Goal: Task Accomplishment & Management: Manage account settings

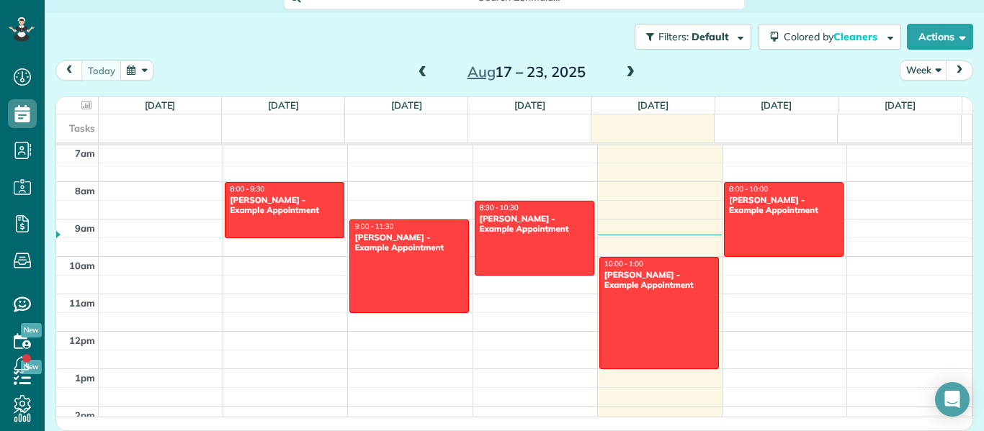
scroll to position [19, 0]
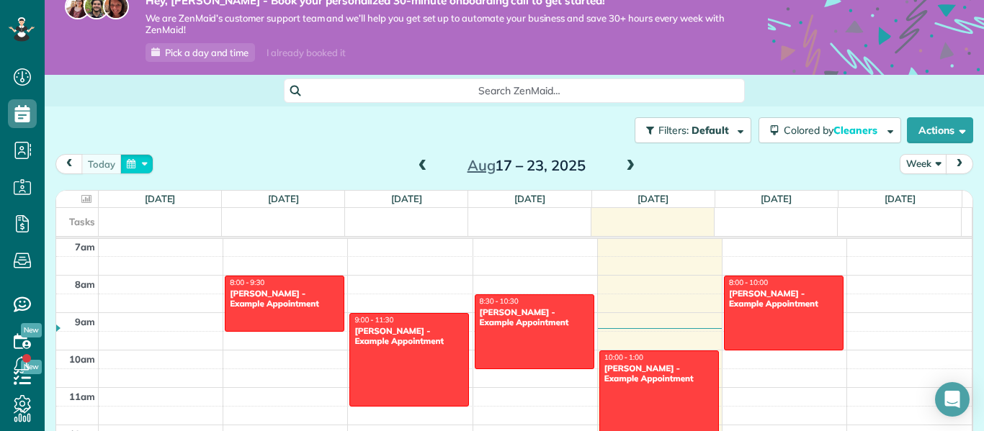
click at [140, 164] on button "button" at bounding box center [136, 163] width 33 height 19
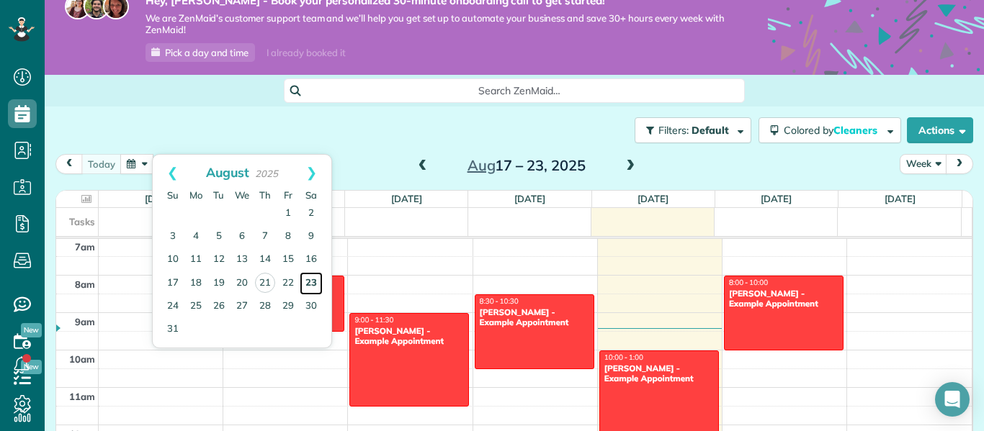
click at [309, 282] on link "23" at bounding box center [311, 283] width 23 height 23
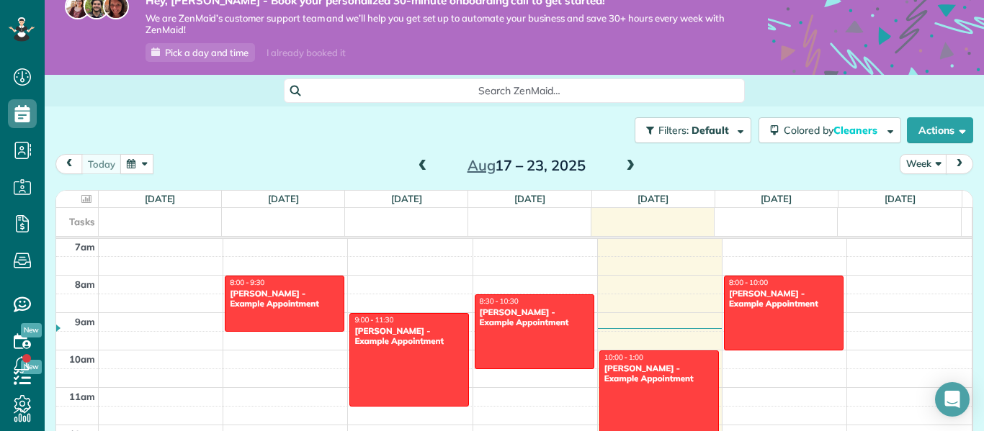
click at [954, 164] on span "next" at bounding box center [960, 163] width 12 height 9
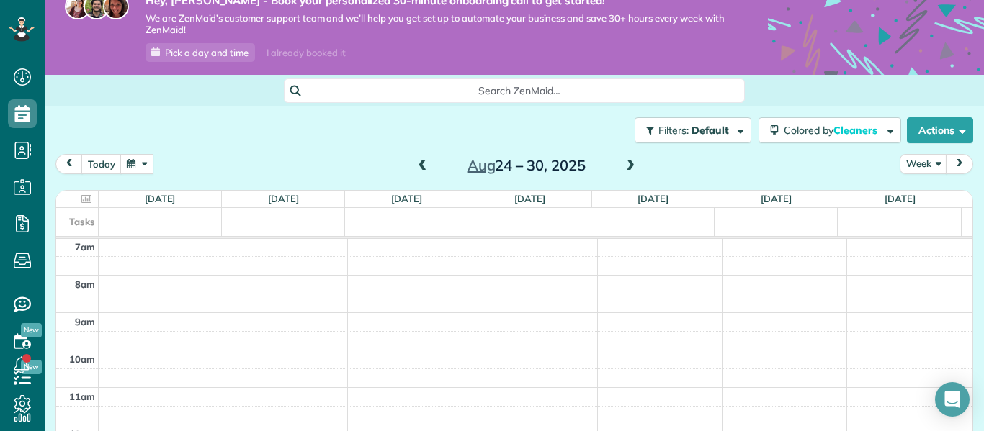
scroll to position [113, 0]
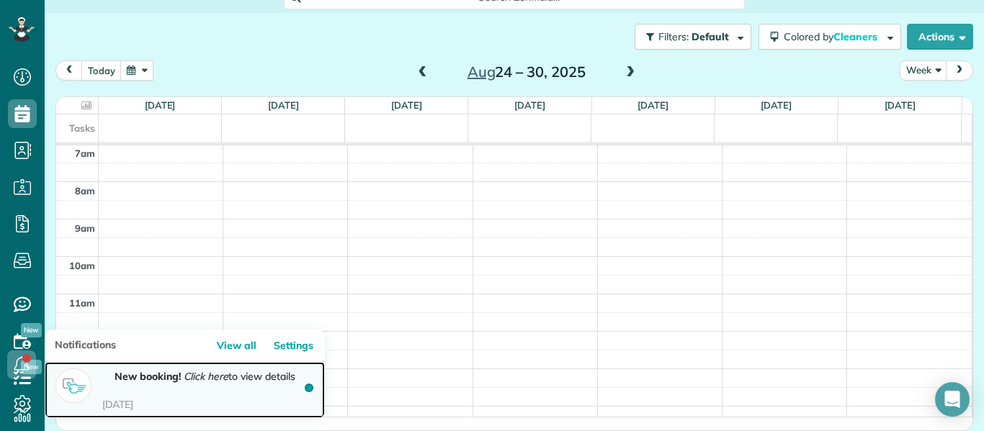
click at [130, 398] on time "[DATE]" at bounding box center [206, 404] width 208 height 13
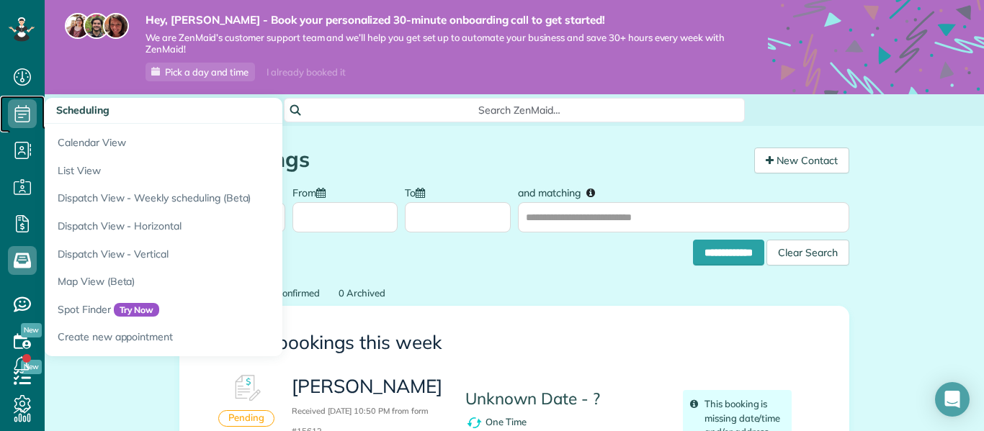
click at [22, 110] on icon at bounding box center [22, 113] width 29 height 29
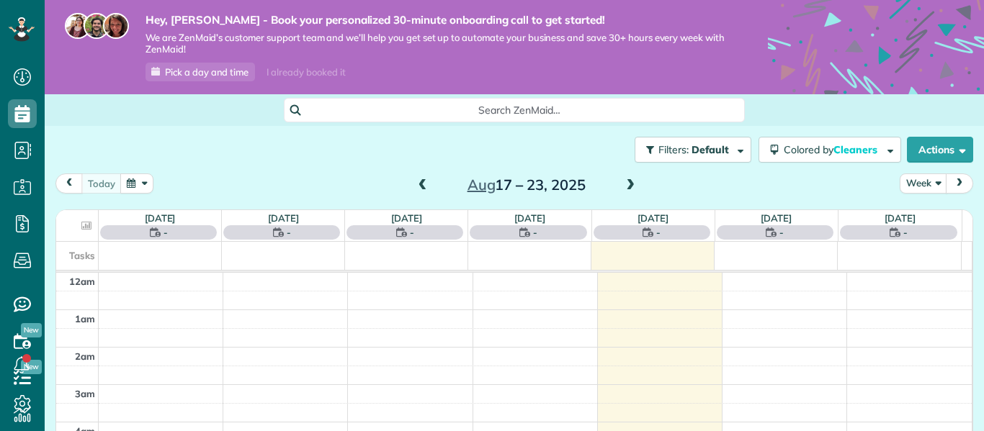
scroll to position [263, 0]
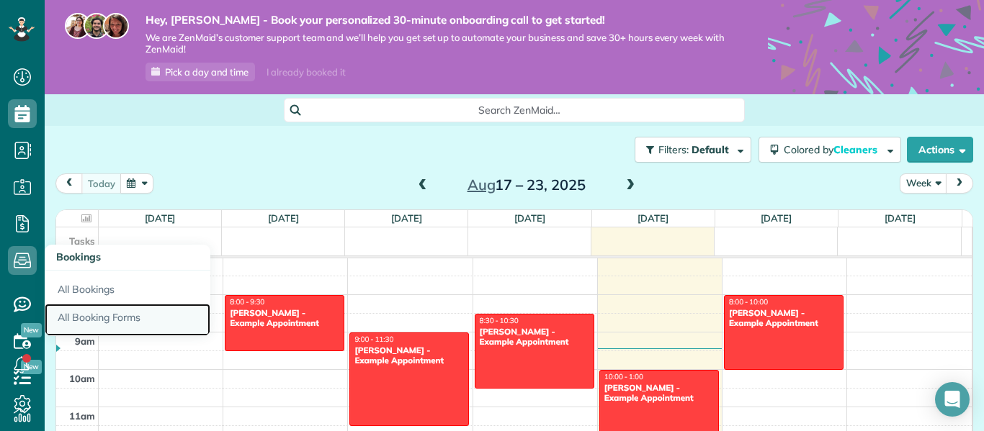
click at [86, 320] on link "All Booking Forms" at bounding box center [128, 320] width 166 height 33
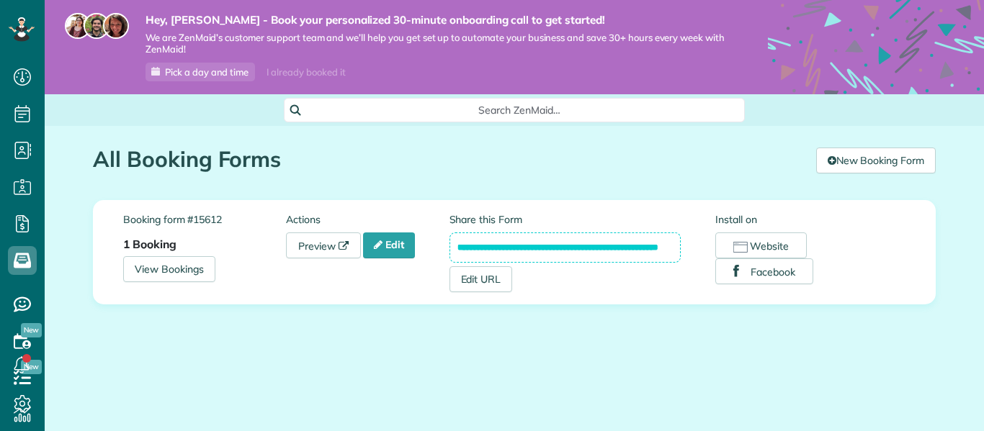
scroll to position [6, 6]
click at [414, 255] on link "Edit" at bounding box center [389, 246] width 52 height 26
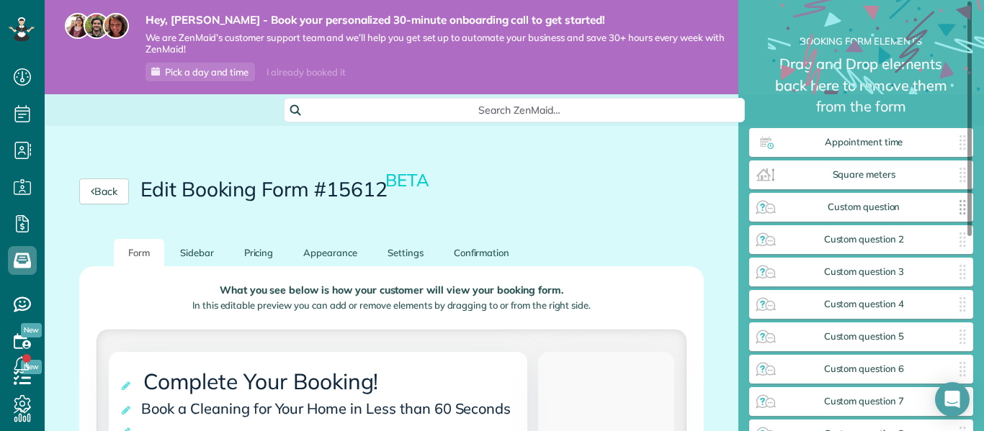
scroll to position [6, 1]
click at [258, 253] on link "Pricing" at bounding box center [259, 253] width 58 height 28
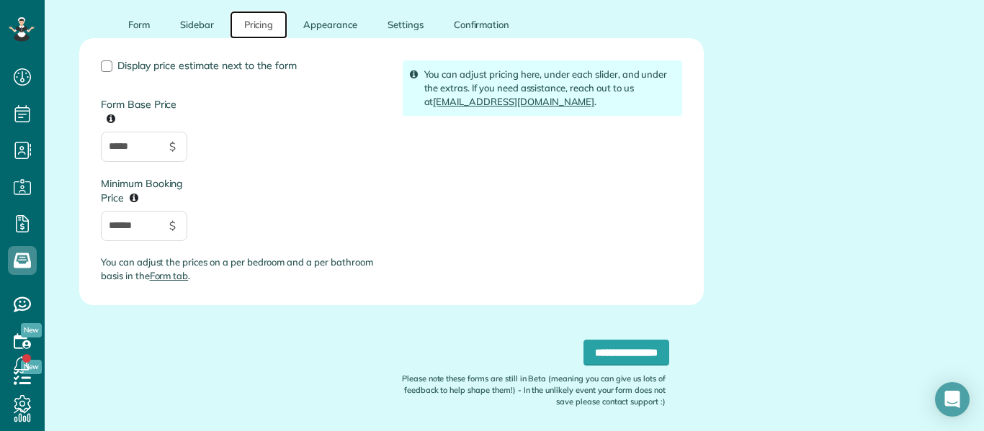
scroll to position [230, 0]
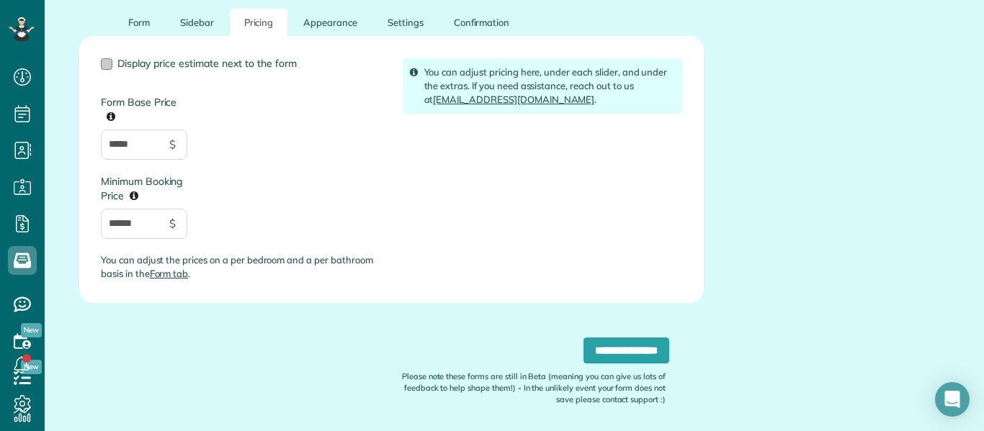
click at [109, 61] on div at bounding box center [107, 64] width 12 height 12
click at [177, 276] on link "Form tab" at bounding box center [169, 274] width 39 height 12
click at [164, 274] on link "Form tab" at bounding box center [169, 274] width 39 height 12
click at [390, 23] on link "Settings" at bounding box center [405, 23] width 65 height 28
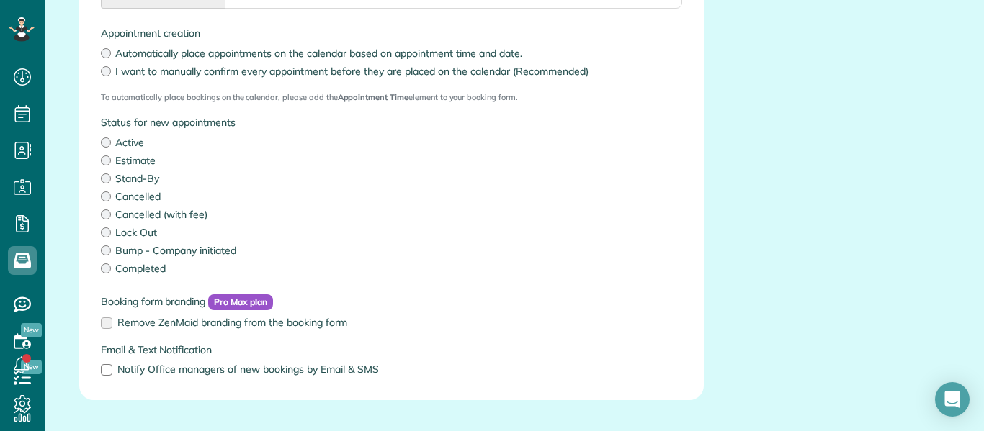
scroll to position [429, 0]
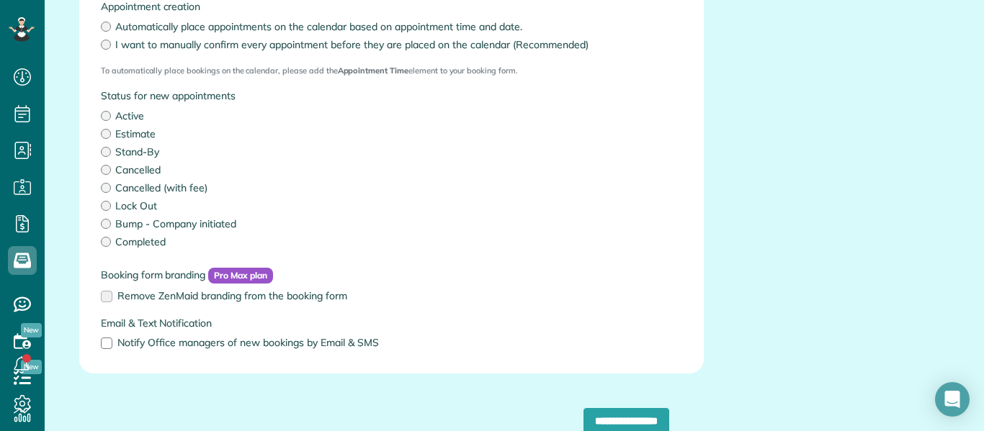
click at [111, 135] on label "Estimate" at bounding box center [391, 134] width 581 height 14
click at [583, 419] on input "**********" at bounding box center [626, 421] width 86 height 26
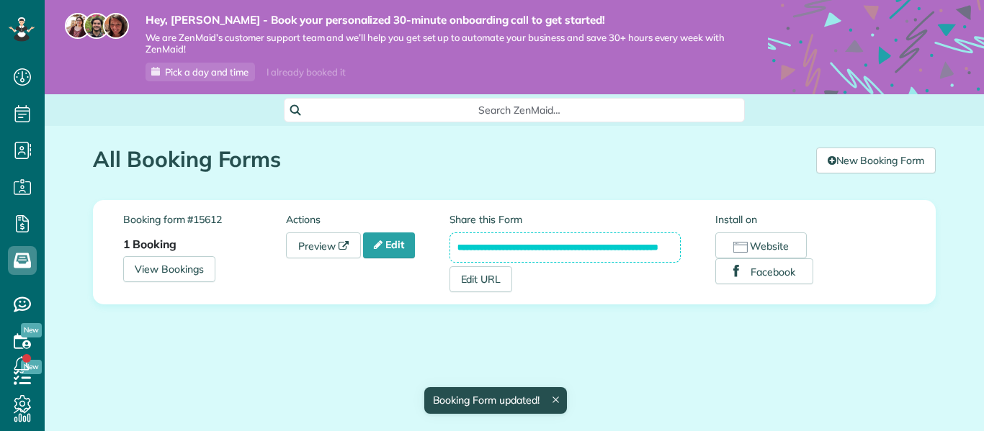
scroll to position [6, 6]
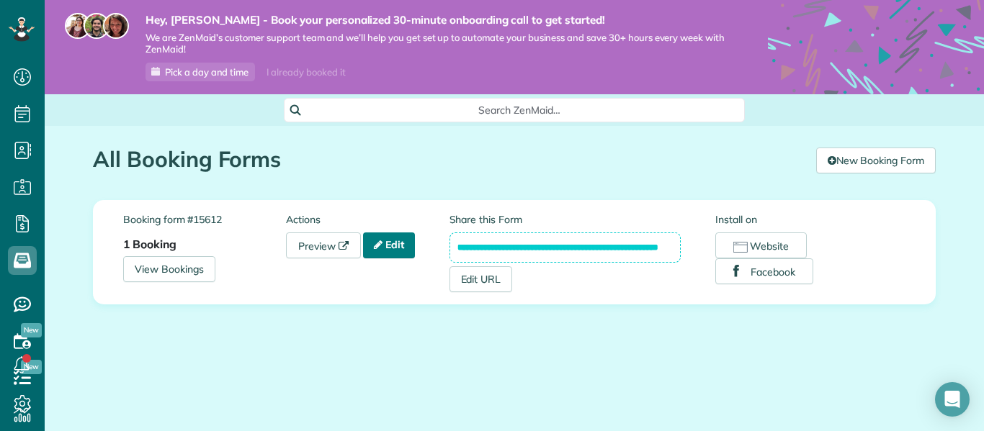
click at [393, 243] on link "Edit" at bounding box center [389, 246] width 52 height 26
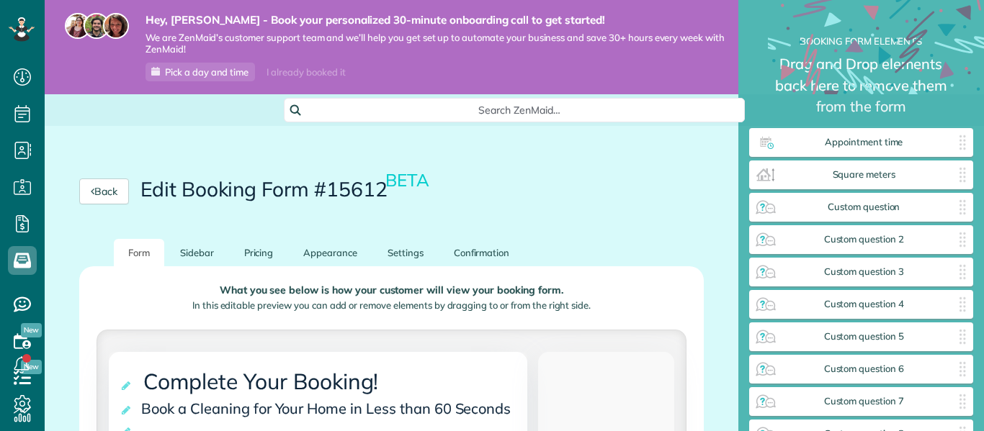
scroll to position [6, 1]
click at [203, 256] on link "Sidebar" at bounding box center [197, 253] width 63 height 28
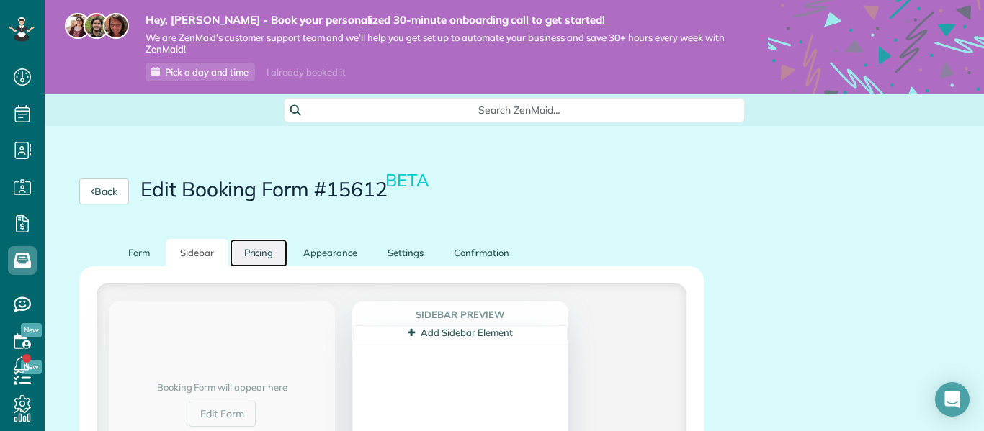
click at [258, 249] on link "Pricing" at bounding box center [259, 253] width 58 height 28
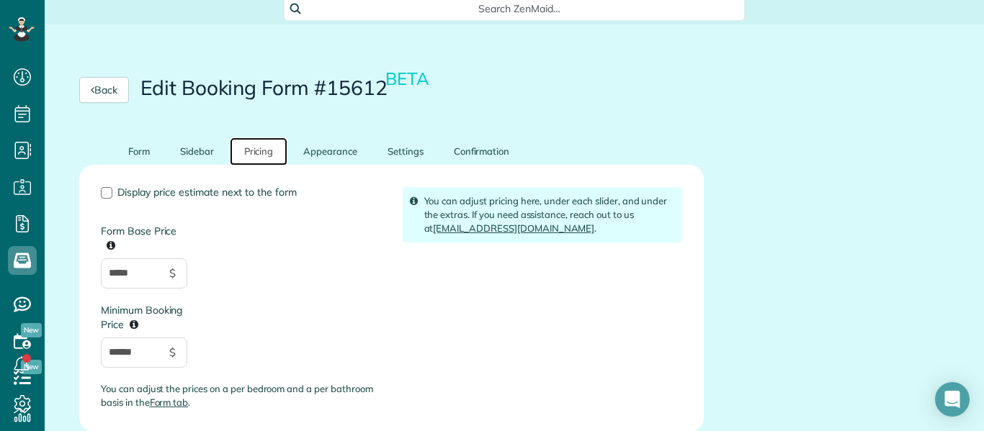
scroll to position [95, 0]
